Goal: Navigation & Orientation: Find specific page/section

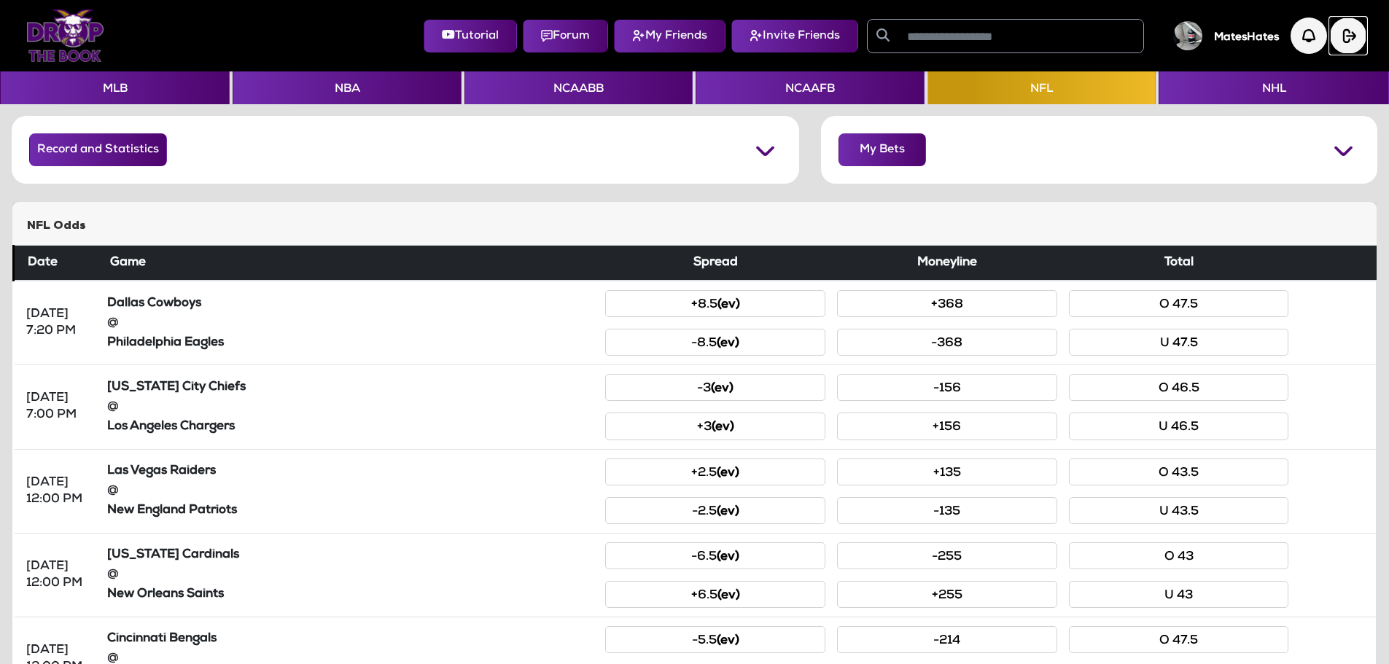
click at [1353, 45] on img "button" at bounding box center [1348, 36] width 36 height 36
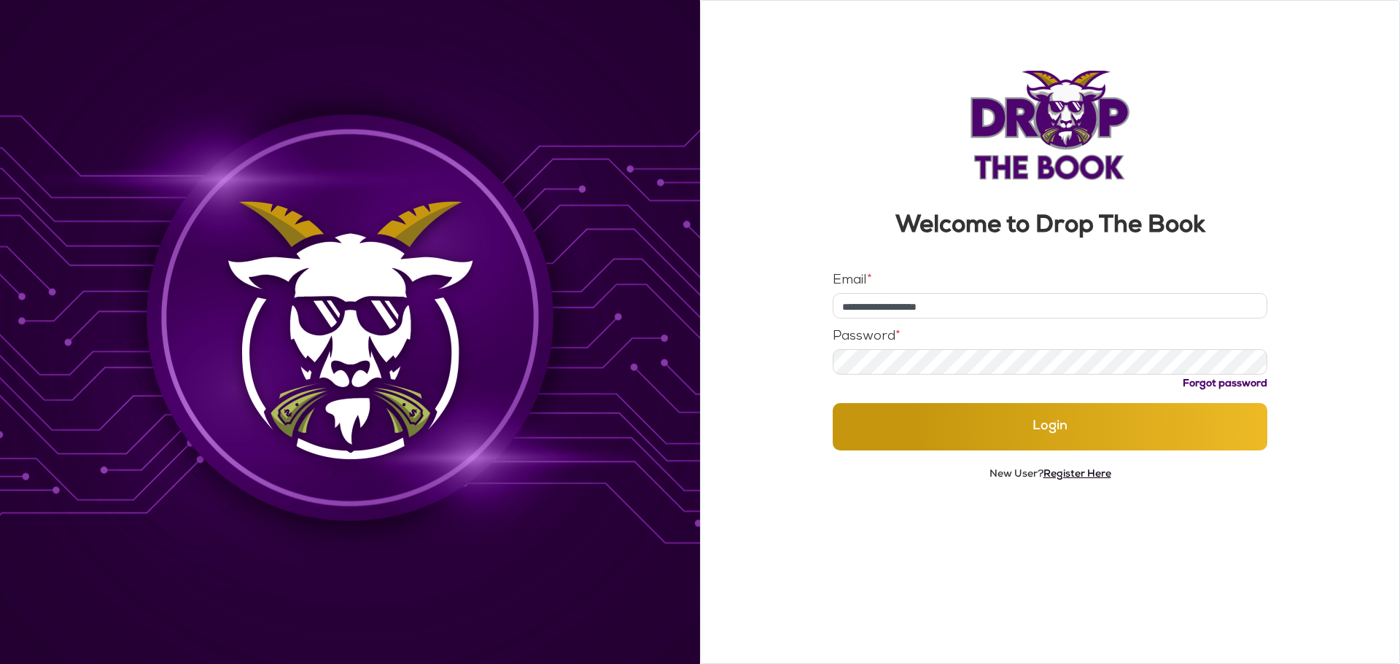
click at [1071, 478] on link "Register Here" at bounding box center [1078, 475] width 68 height 10
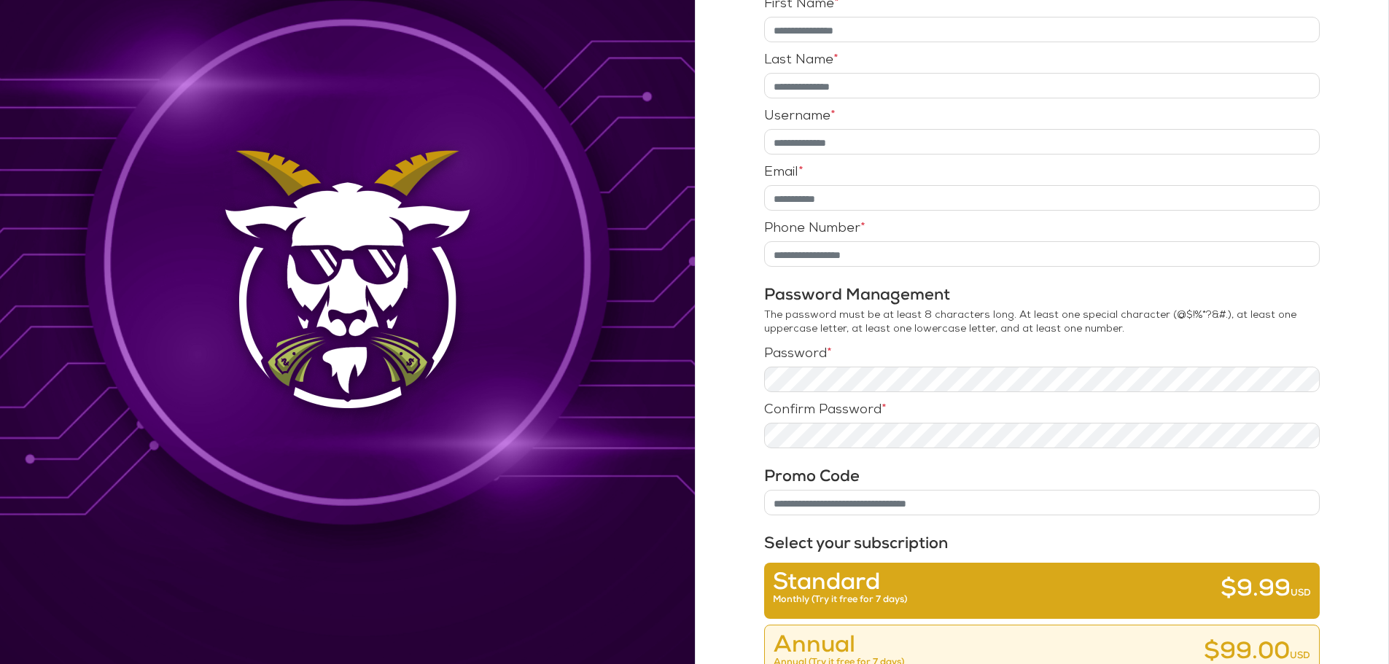
scroll to position [146, 0]
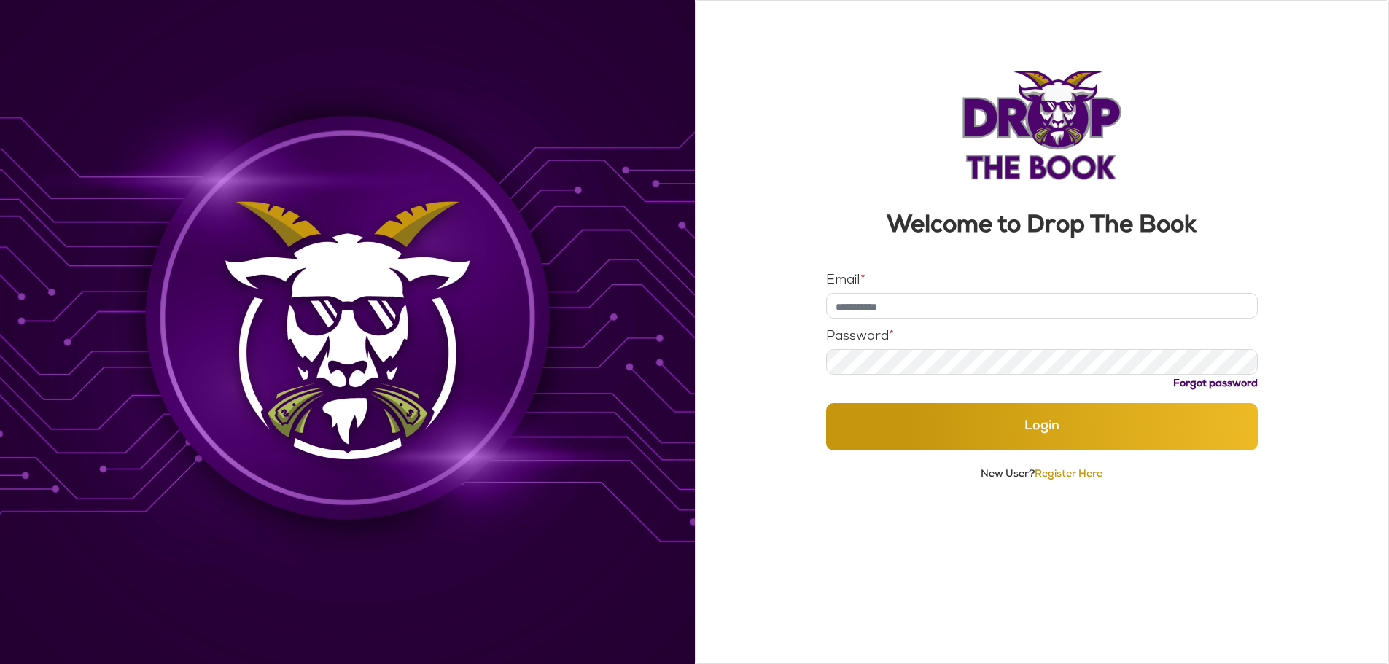
type input "**********"
click at [1062, 474] on link "Register Here" at bounding box center [1078, 475] width 68 height 10
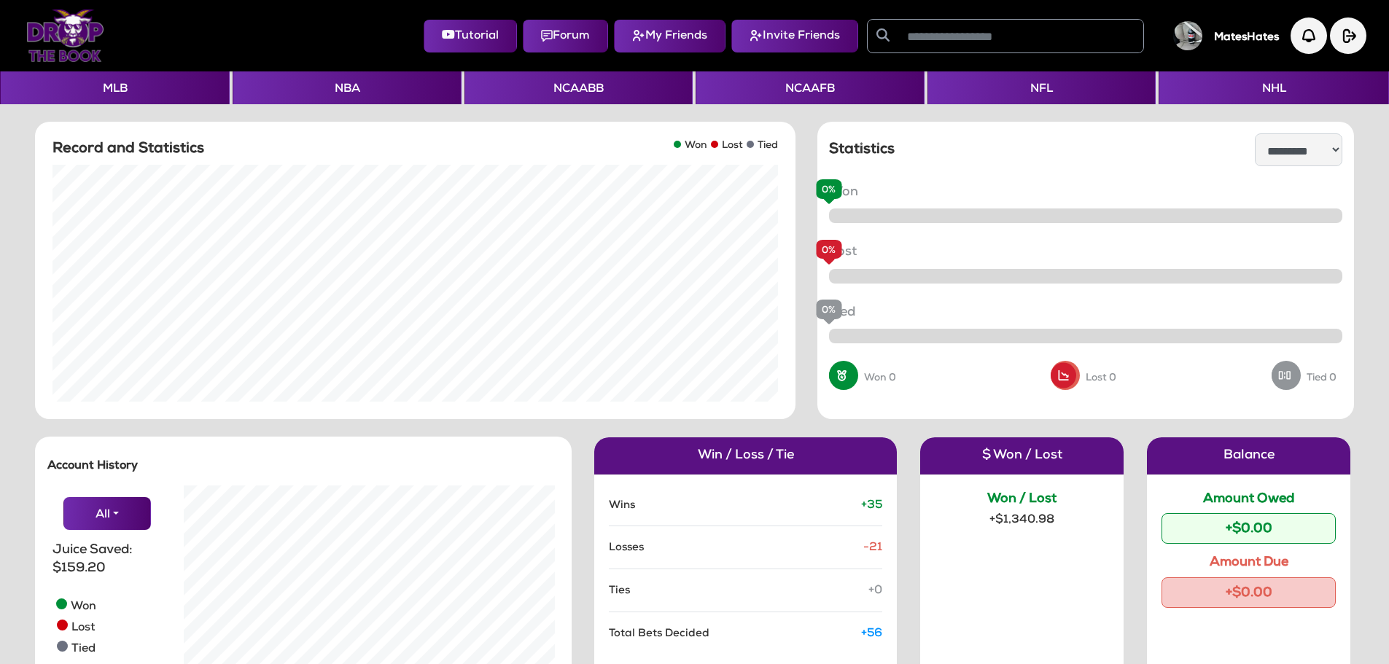
scroll to position [292, 392]
click at [776, 89] on button "NCAAFB" at bounding box center [810, 87] width 228 height 33
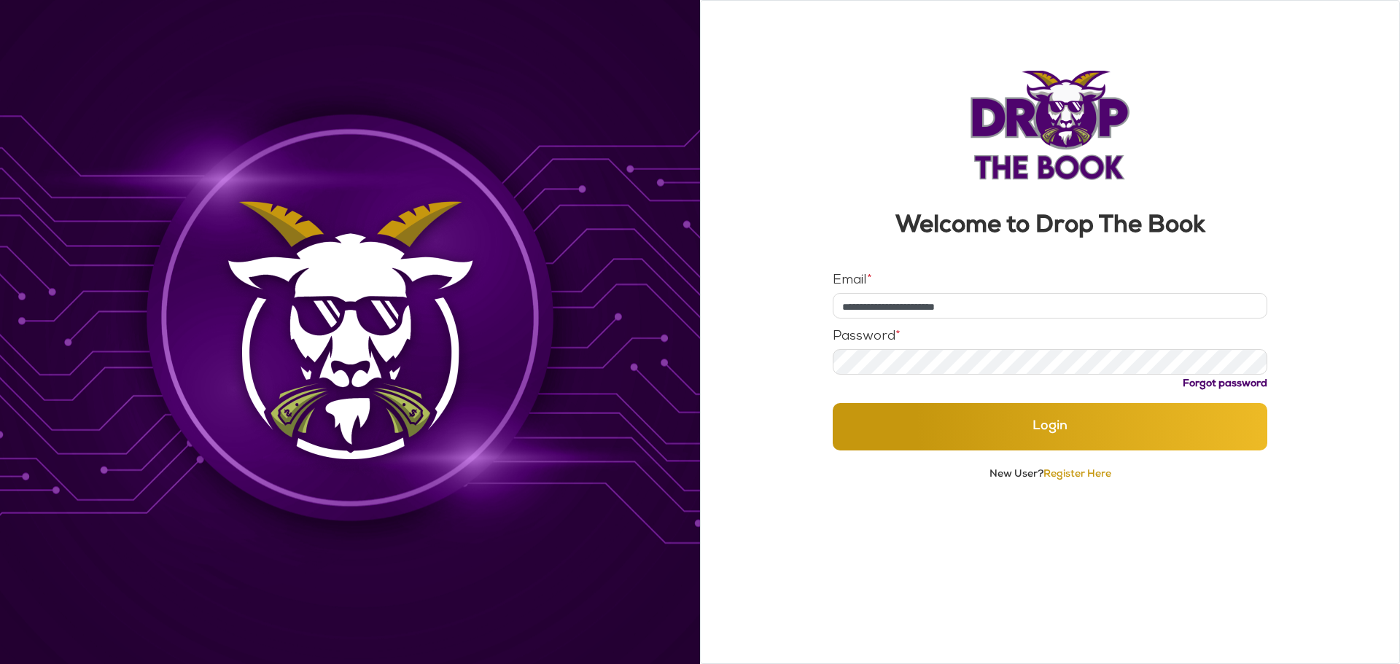
click at [1011, 296] on input "**********" at bounding box center [1050, 306] width 435 height 26
type input "**********"
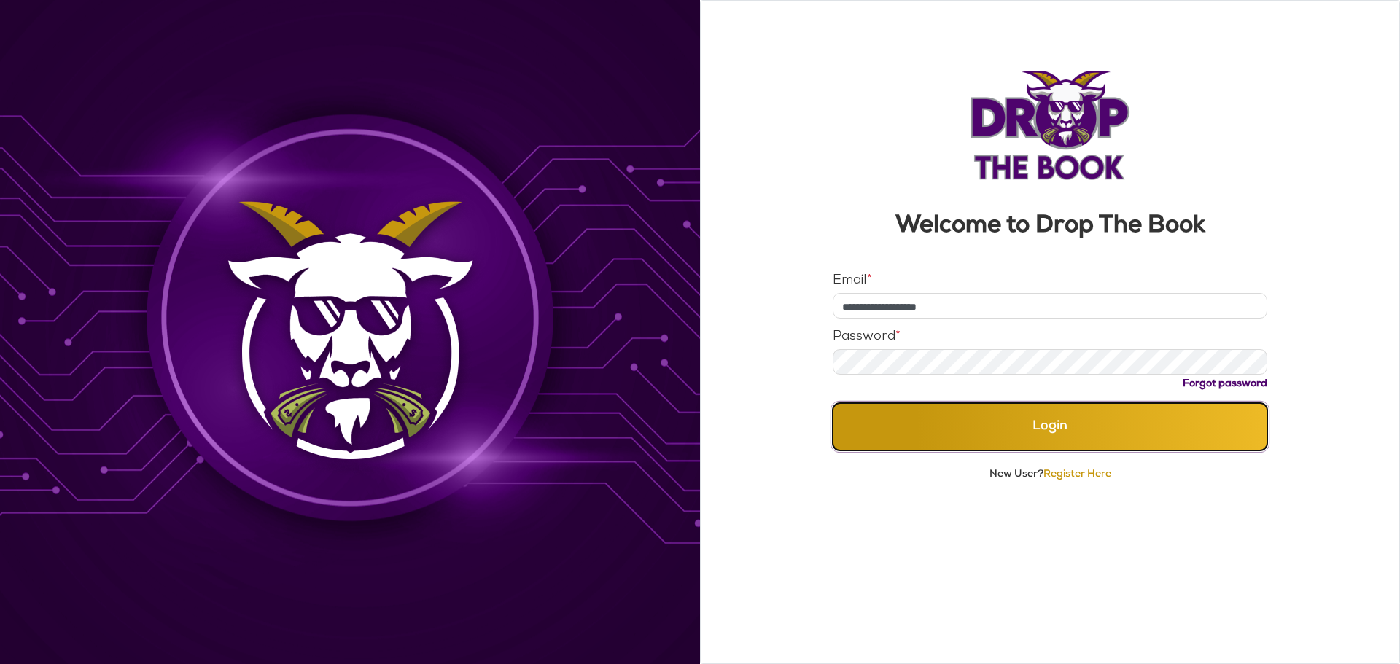
click at [996, 425] on button "Login" at bounding box center [1050, 426] width 435 height 47
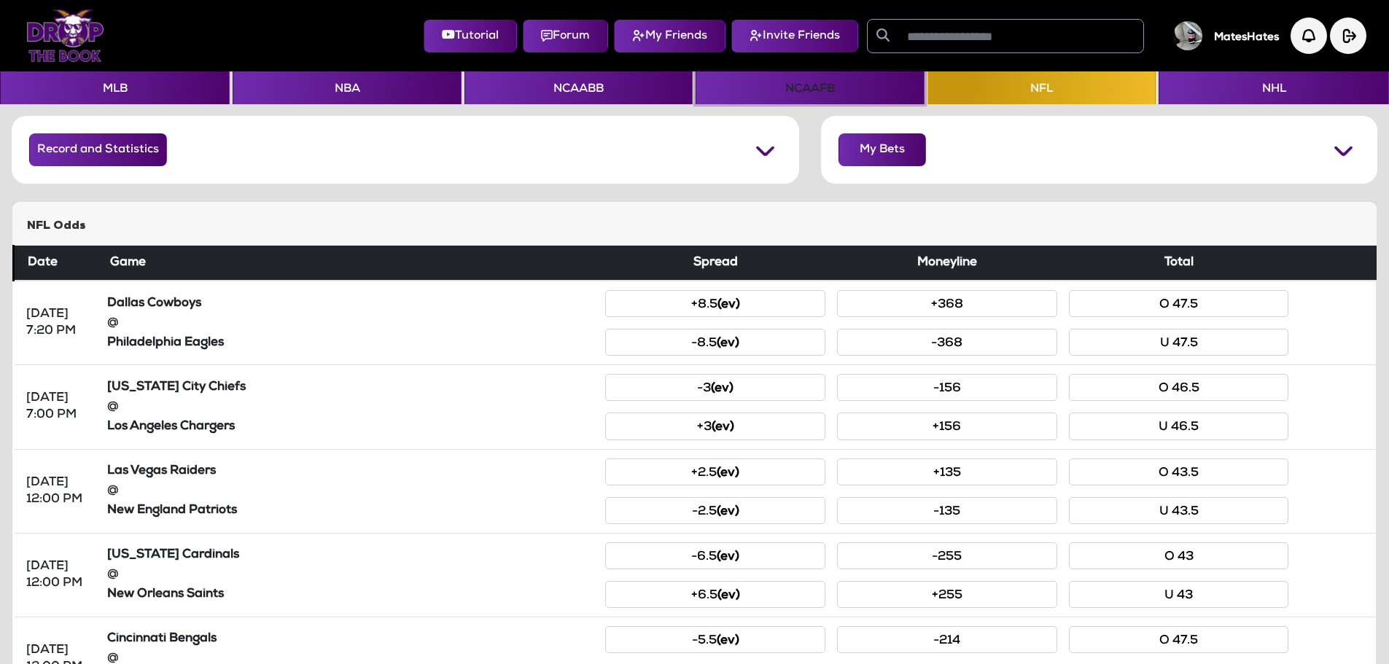
click at [809, 93] on button "NCAAFB" at bounding box center [810, 87] width 228 height 33
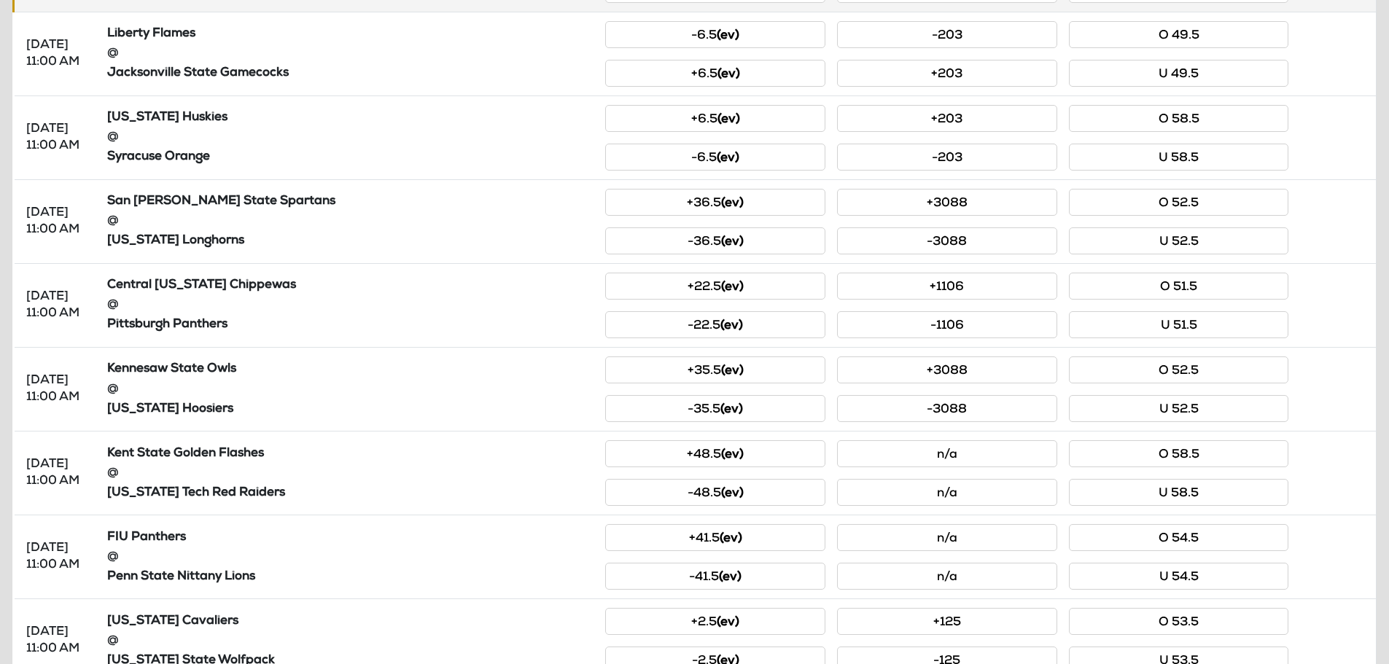
scroll to position [562, 0]
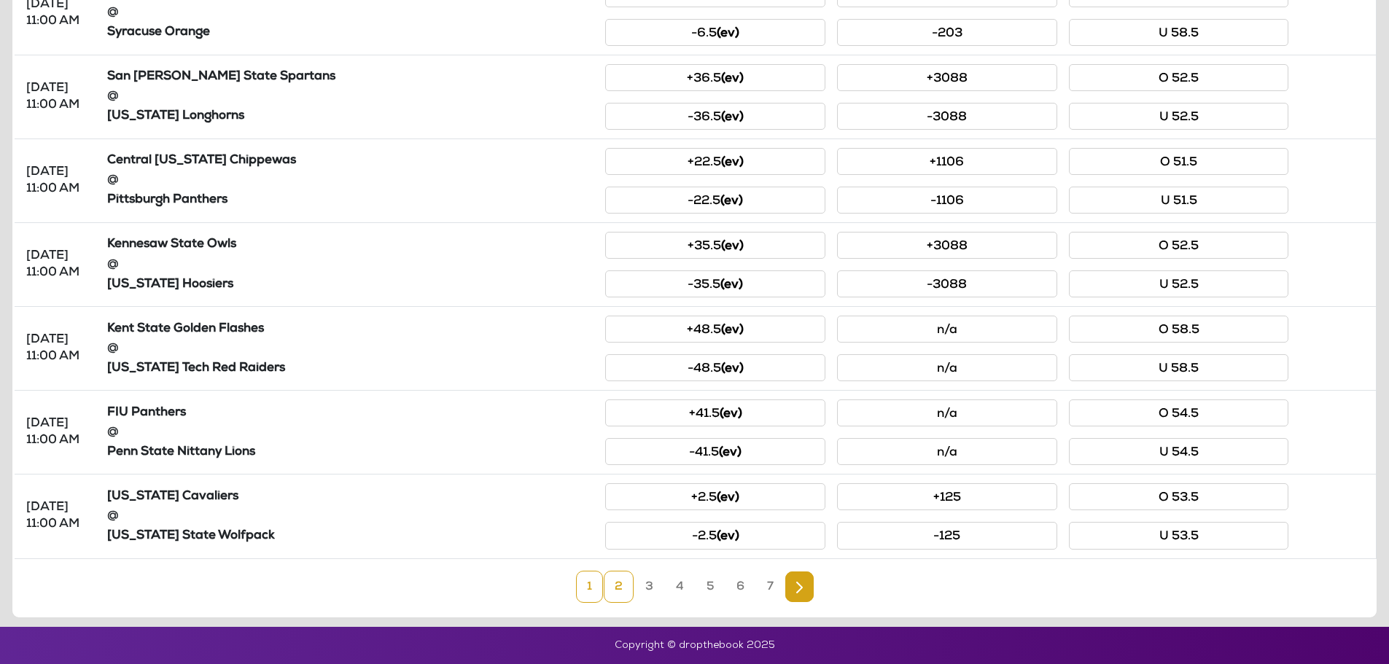
click at [628, 588] on link "2" at bounding box center [619, 587] width 30 height 32
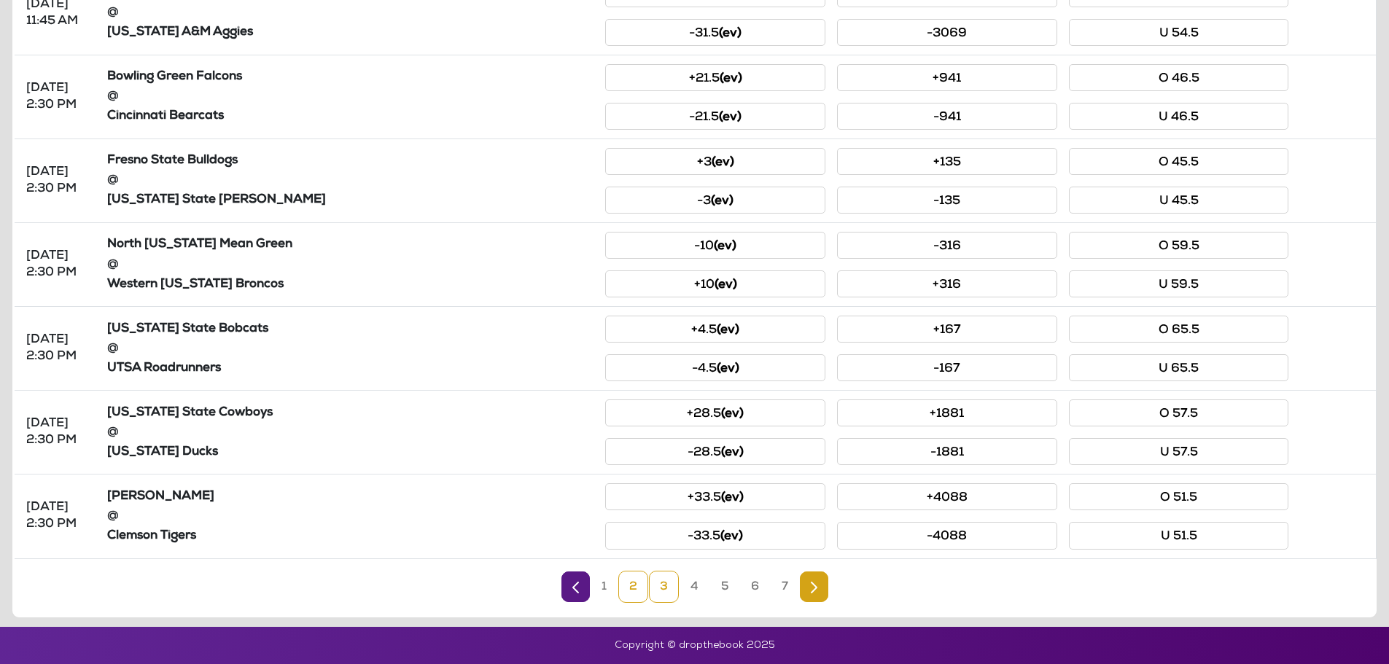
click at [656, 594] on link "3" at bounding box center [664, 587] width 30 height 32
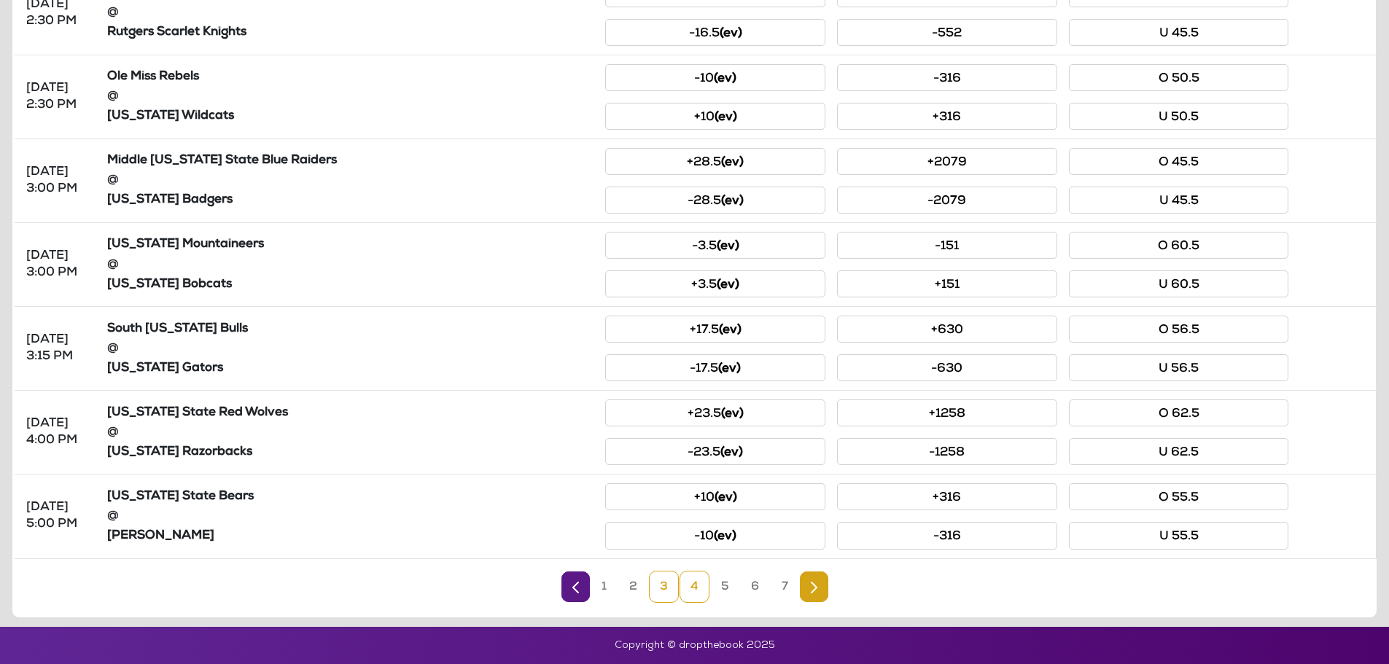
click at [685, 597] on link "4" at bounding box center [695, 587] width 30 height 32
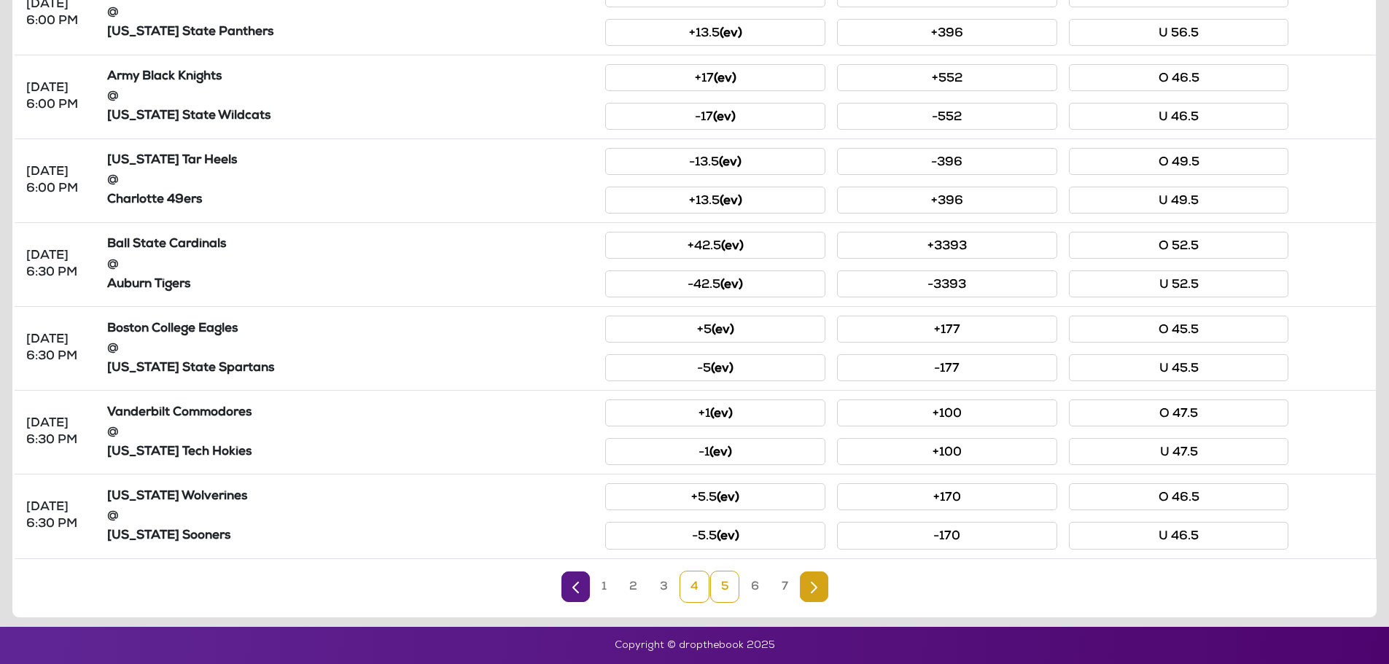
click at [720, 586] on link "5" at bounding box center [724, 587] width 29 height 32
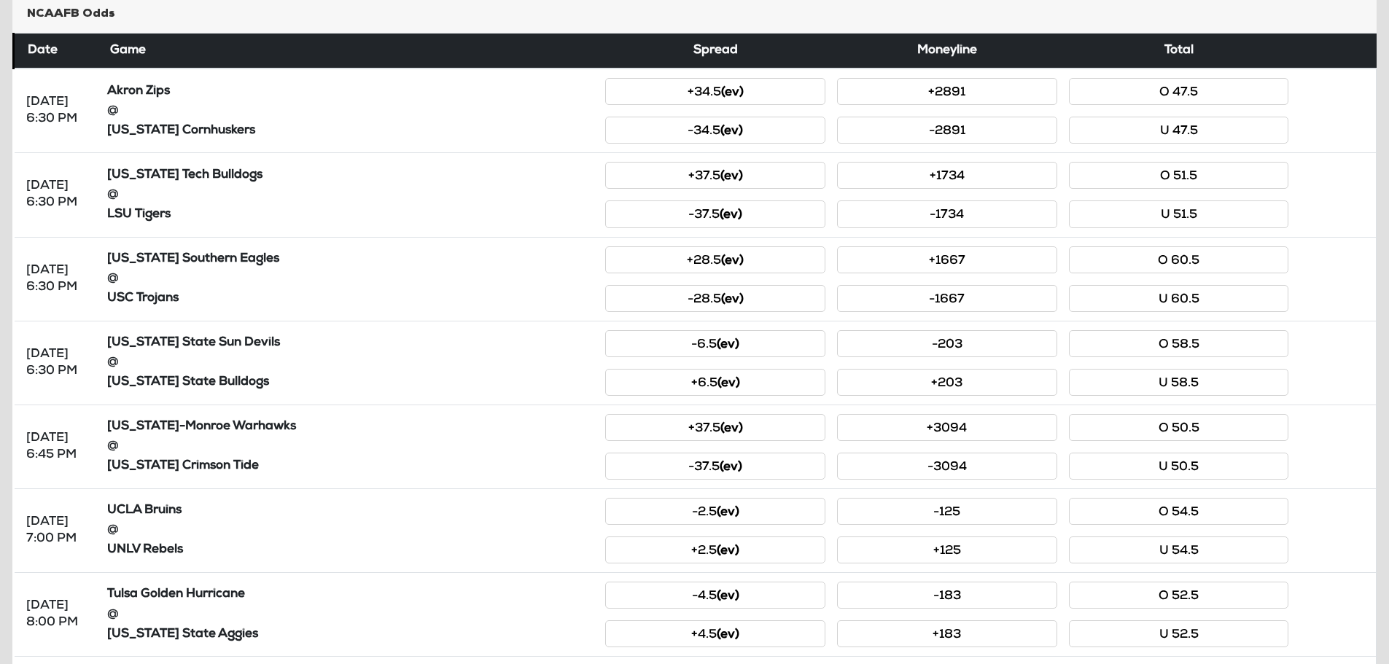
scroll to position [198, 0]
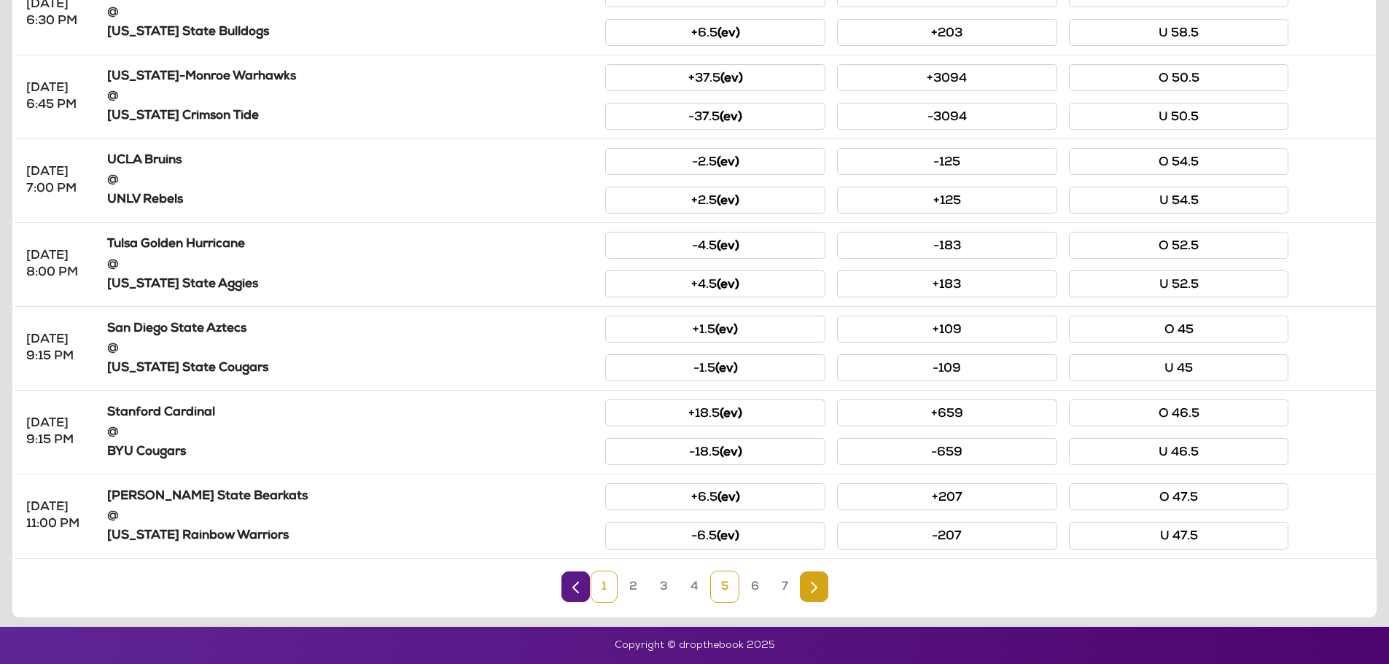
click at [612, 599] on link "1" at bounding box center [604, 587] width 27 height 32
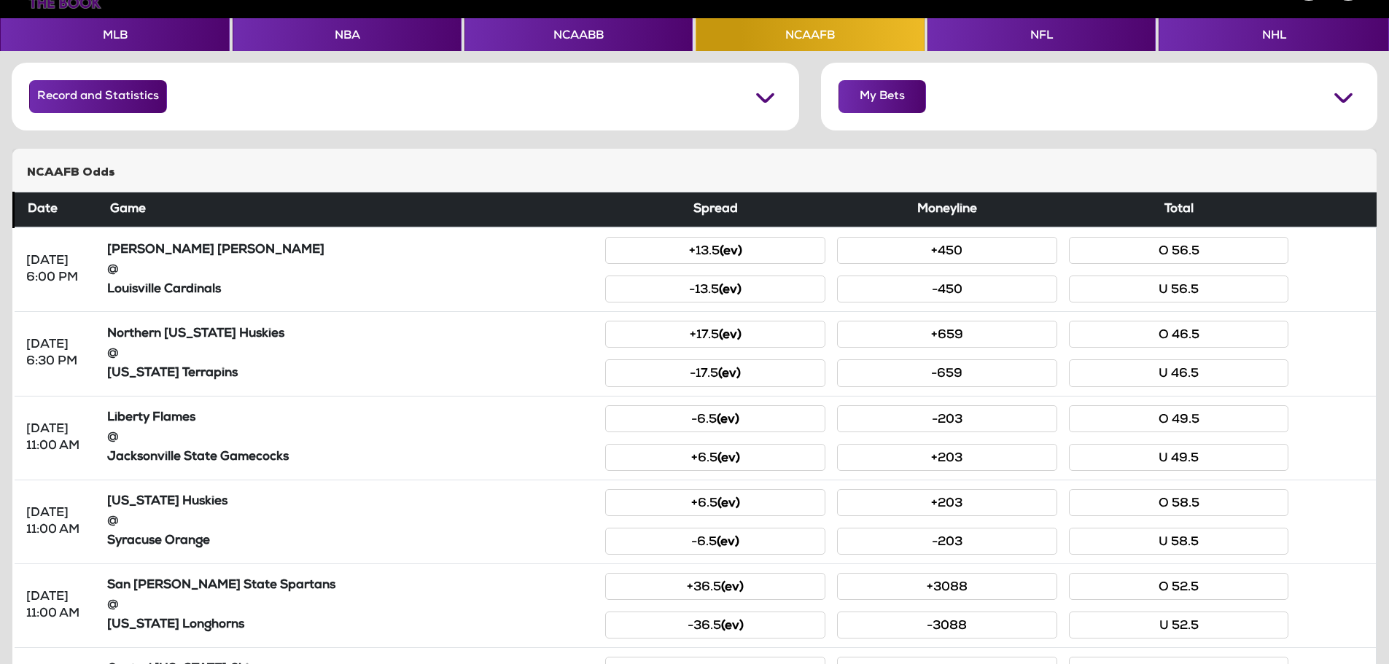
scroll to position [562, 0]
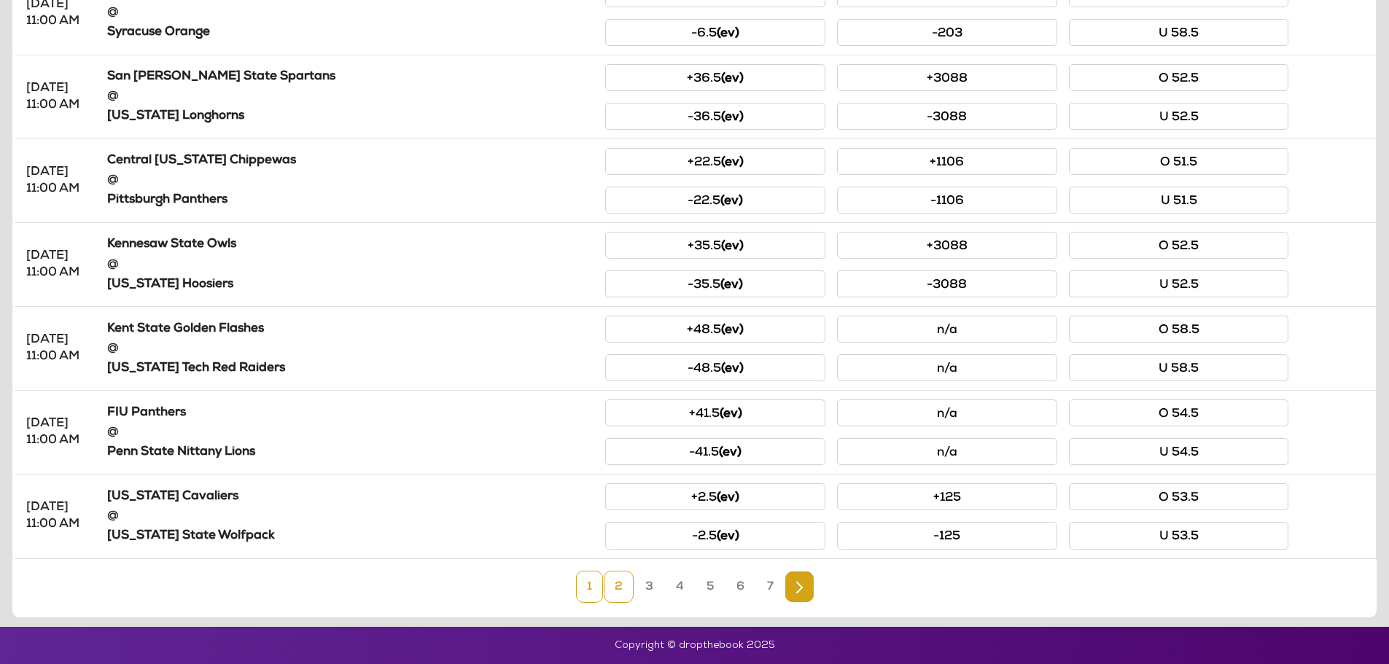
click at [617, 591] on link "2" at bounding box center [619, 587] width 30 height 32
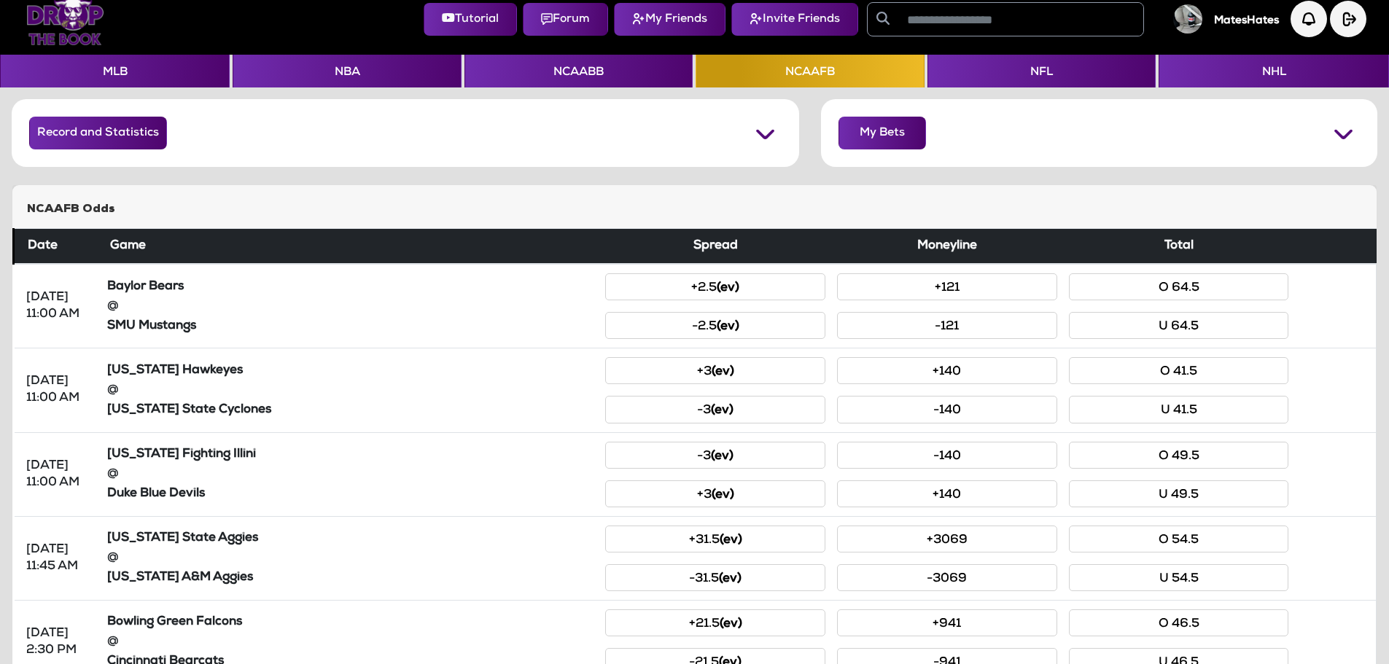
scroll to position [0, 0]
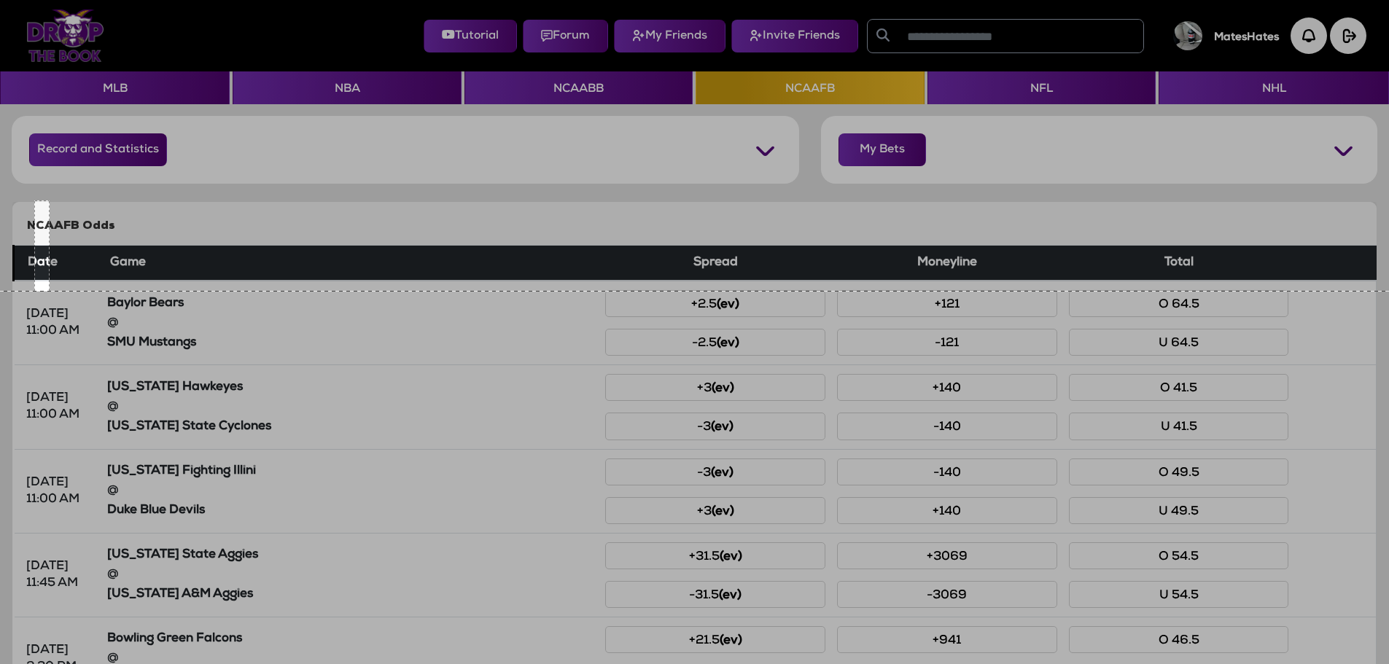
drag, startPoint x: 50, startPoint y: 201, endPoint x: 31, endPoint y: 251, distance: 53.8
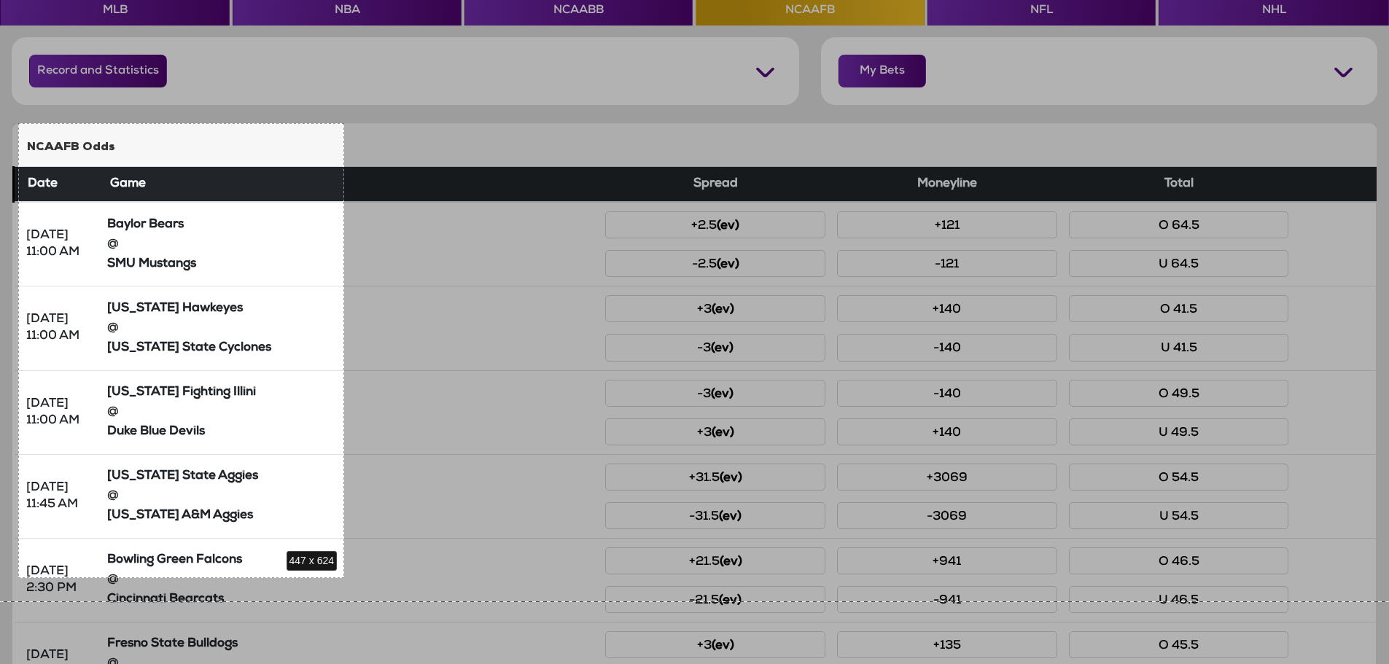
scroll to position [169, 0]
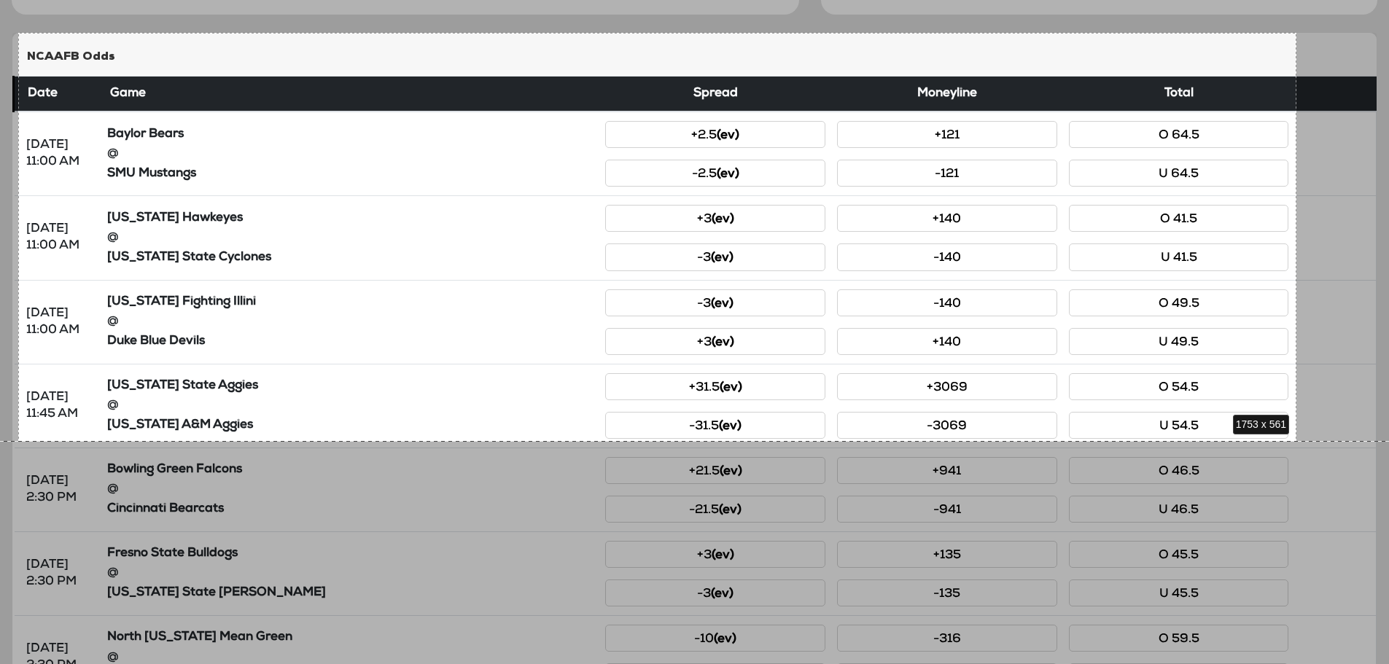
drag, startPoint x: 18, startPoint y: 202, endPoint x: 1297, endPoint y: 441, distance: 1300.5
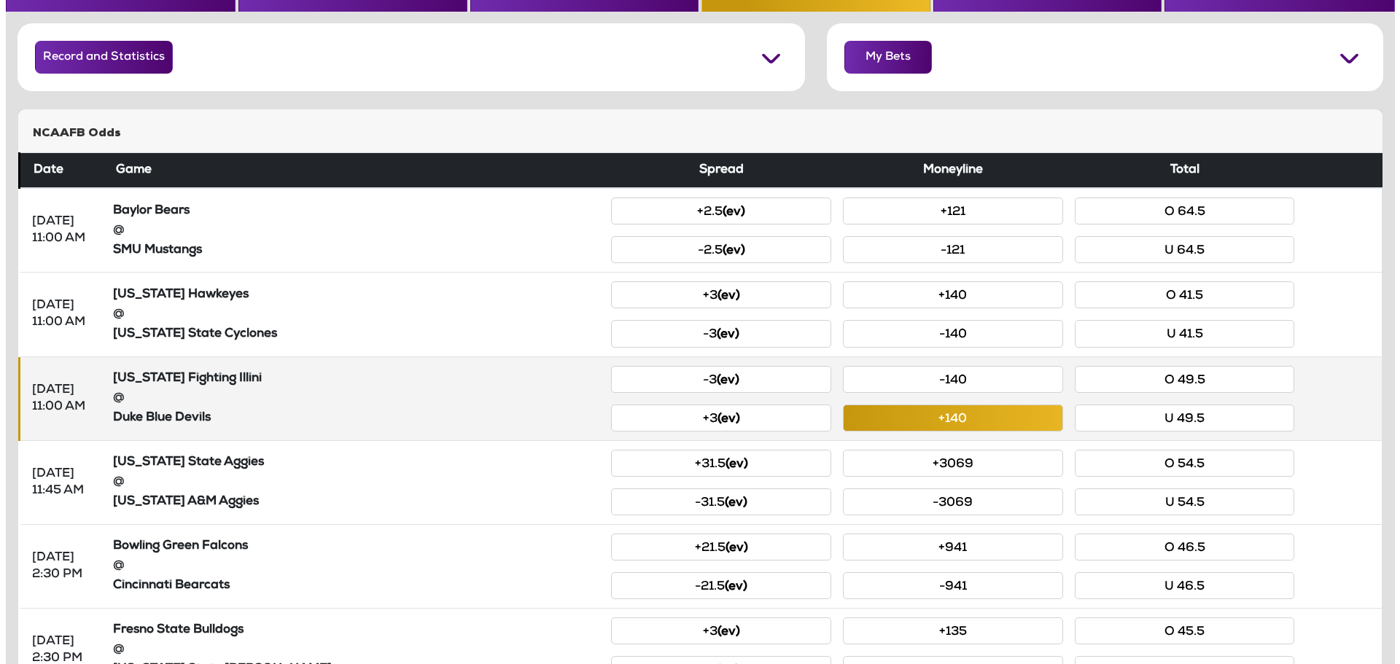
scroll to position [0, 0]
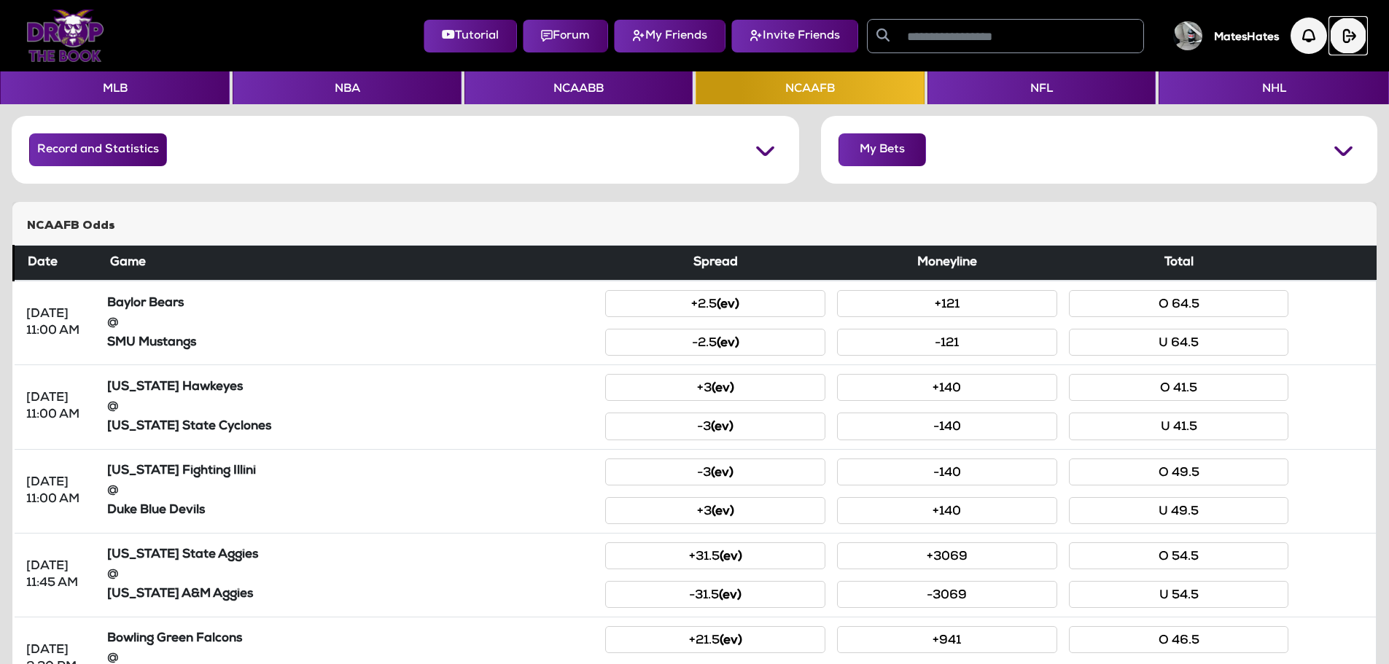
click at [1347, 45] on img "button" at bounding box center [1348, 36] width 36 height 36
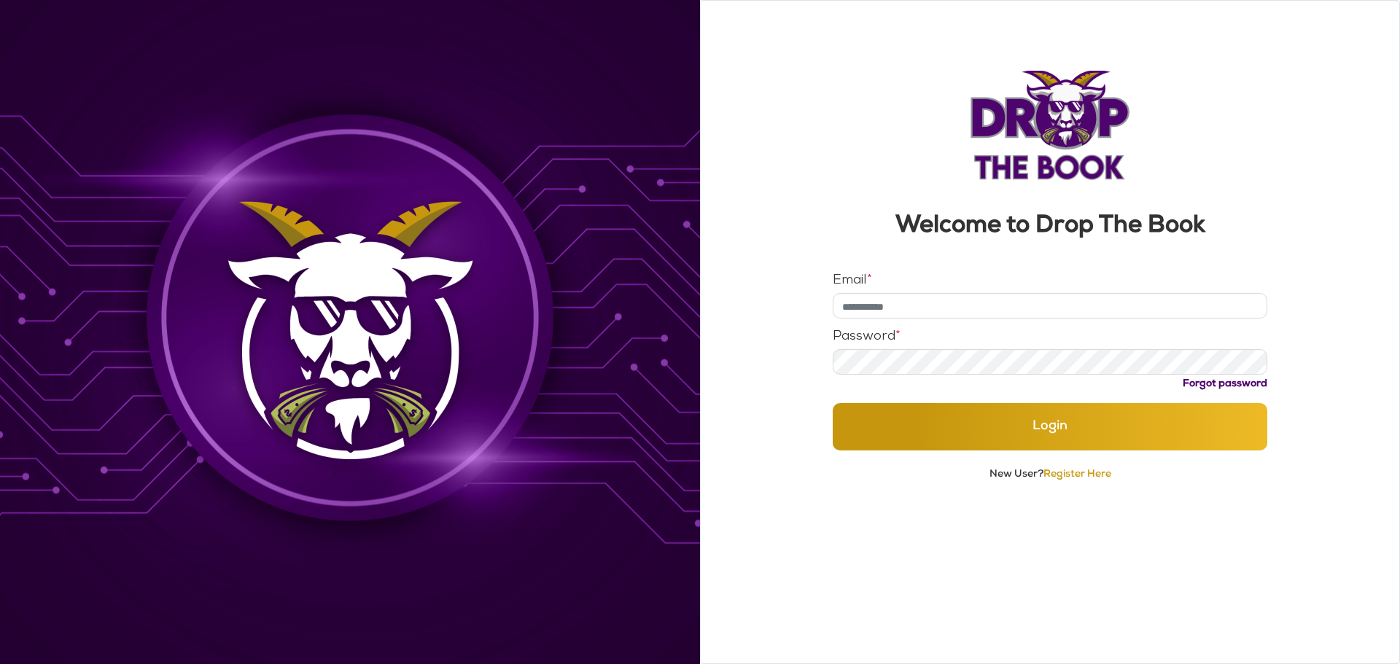
type input "**********"
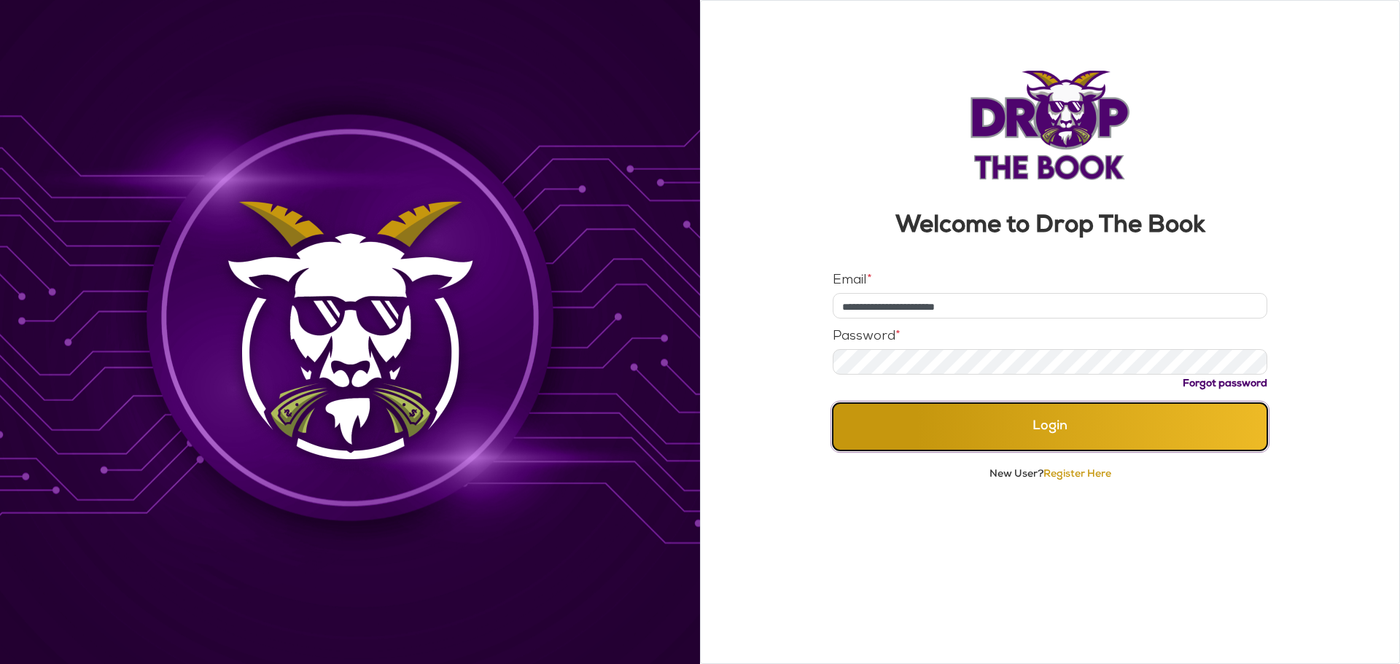
click at [978, 427] on button "Login" at bounding box center [1050, 426] width 435 height 47
